Goal: Task Accomplishment & Management: Use online tool/utility

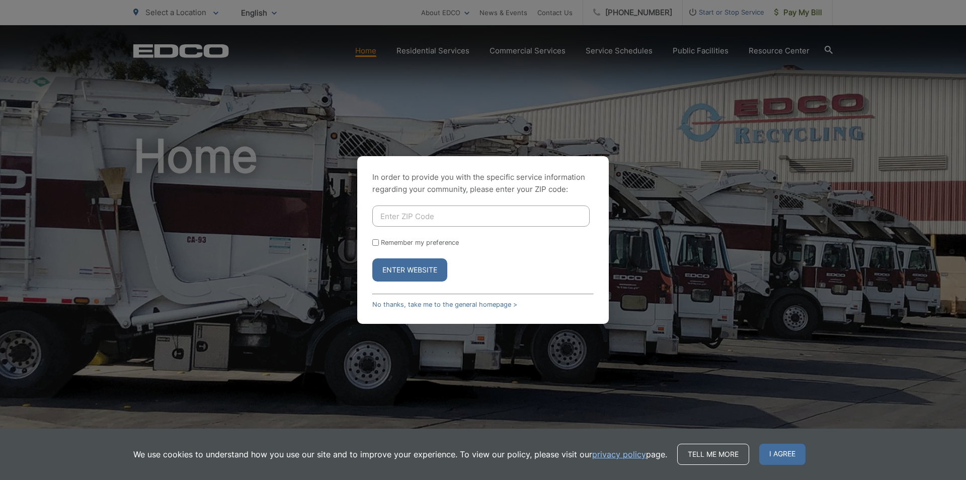
click at [418, 216] on input "Enter ZIP Code" at bounding box center [480, 215] width 217 height 21
type input "92026"
click at [430, 273] on button "Enter Website" at bounding box center [409, 269] width 75 height 23
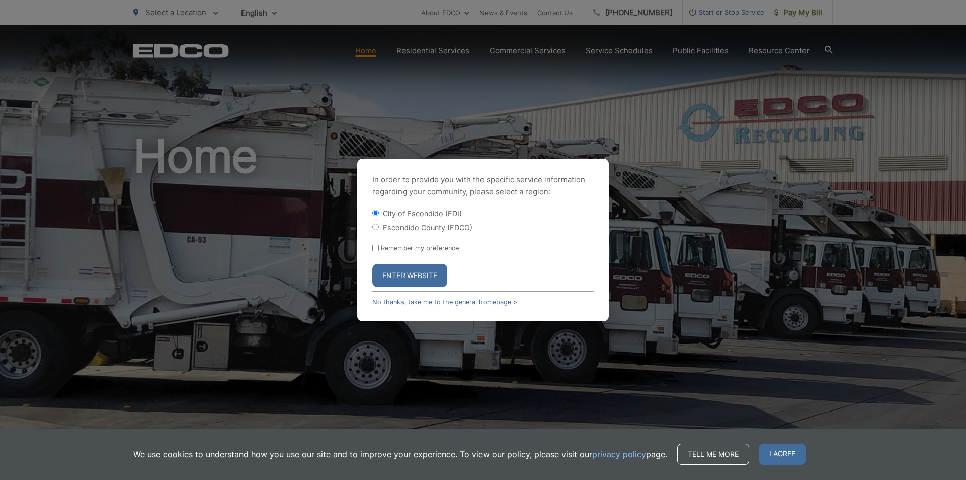
click at [377, 225] on input "Escondido County (EDCO)" at bounding box center [375, 226] width 7 height 7
radio input "true"
click at [396, 273] on button "Enter Website" at bounding box center [409, 275] width 75 height 23
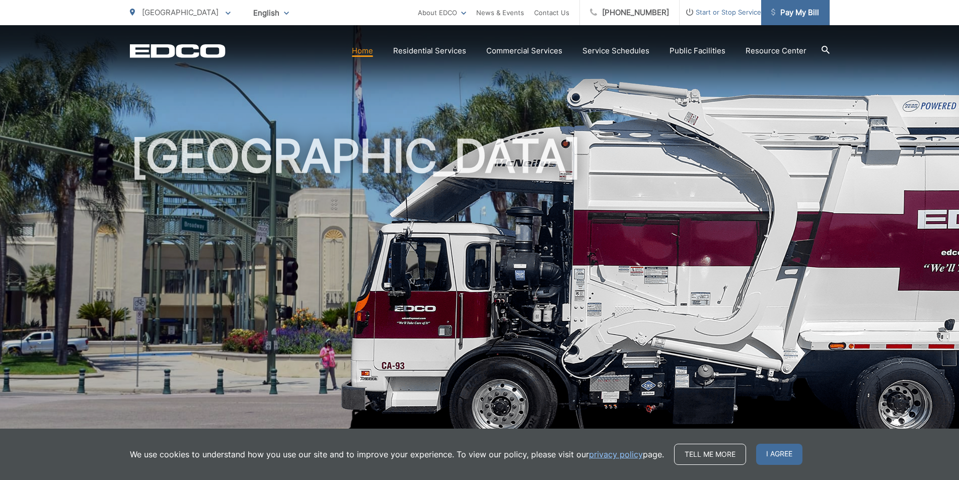
click at [800, 15] on span "Pay My Bill" at bounding box center [795, 13] width 48 height 12
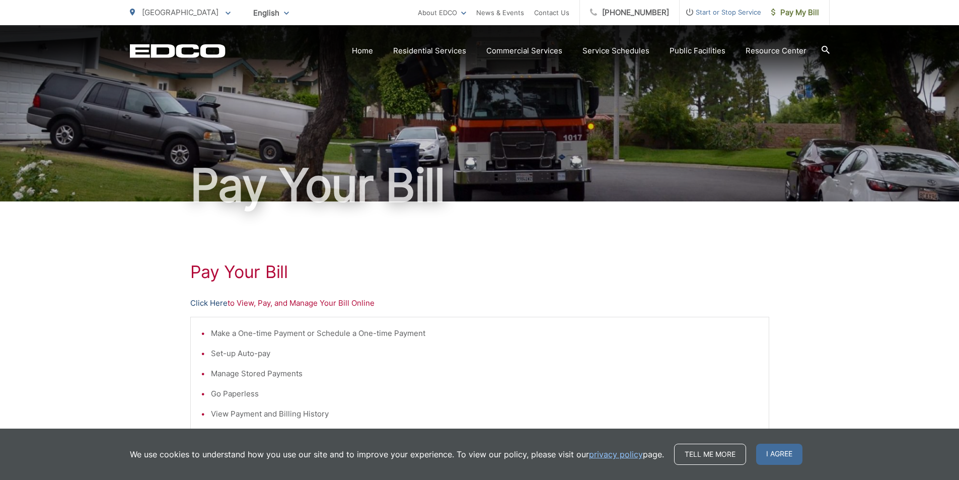
click at [223, 303] on link "Click Here" at bounding box center [208, 303] width 37 height 12
